Goal: Task Accomplishment & Management: Use online tool/utility

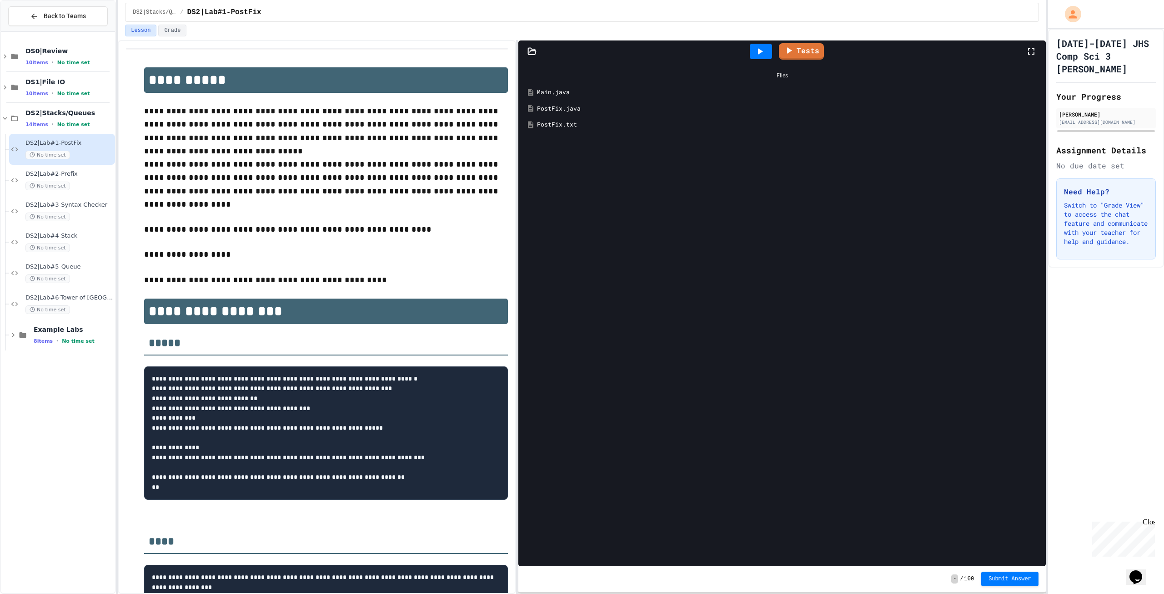
click at [576, 106] on div "PostFix.java" at bounding box center [788, 108] width 503 height 9
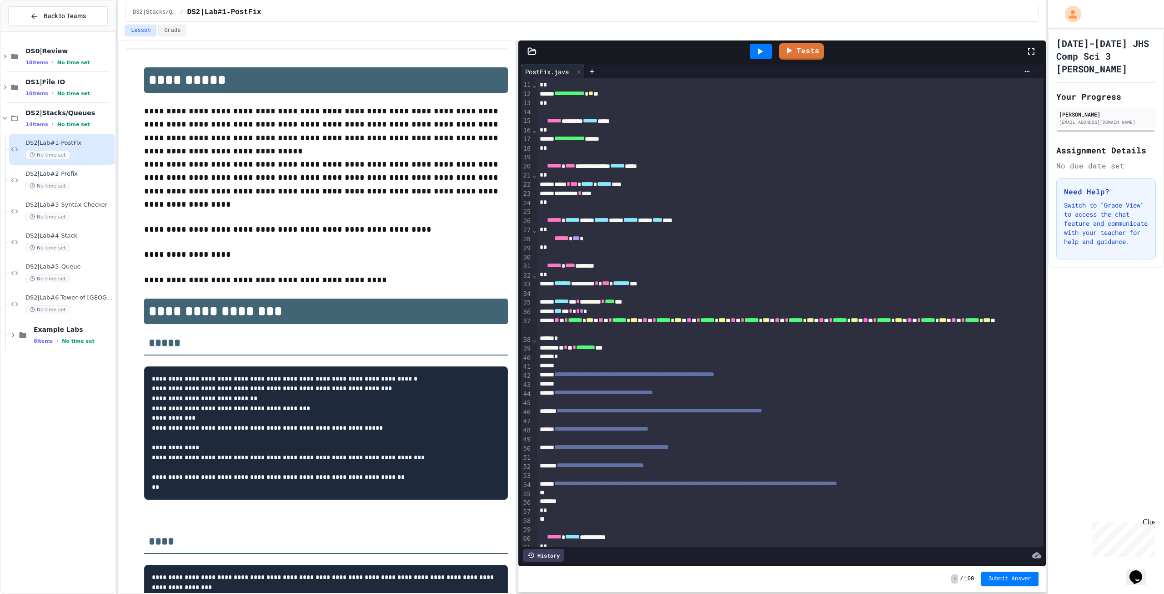
scroll to position [136, 0]
